Goal: Transaction & Acquisition: Purchase product/service

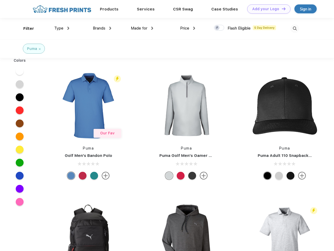
scroll to position [0, 0]
click at [267, 9] on link "Add your Logo Design Tool" at bounding box center [268, 8] width 43 height 9
click at [0, 0] on div "Design Tool" at bounding box center [0, 0] width 0 height 0
click at [281, 9] on link "Add your Logo Design Tool" at bounding box center [268, 8] width 43 height 9
click at [25, 29] on div "Filter" at bounding box center [28, 29] width 11 height 6
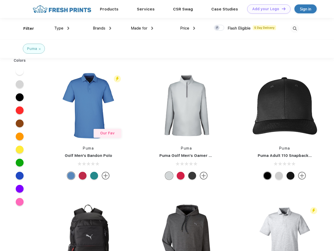
click at [62, 28] on span "Type" at bounding box center [58, 28] width 9 height 5
click at [102, 28] on span "Brands" at bounding box center [99, 28] width 13 height 5
click at [142, 28] on span "Made for" at bounding box center [139, 28] width 16 height 5
click at [187, 28] on span "Price" at bounding box center [184, 28] width 9 height 5
click at [219, 28] on div at bounding box center [219, 28] width 10 height 6
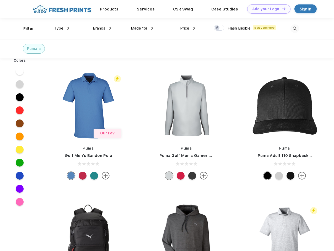
click at [217, 28] on input "checkbox" at bounding box center [215, 26] width 3 height 3
click at [294, 29] on img at bounding box center [294, 28] width 9 height 9
